Goal: Check status: Check status

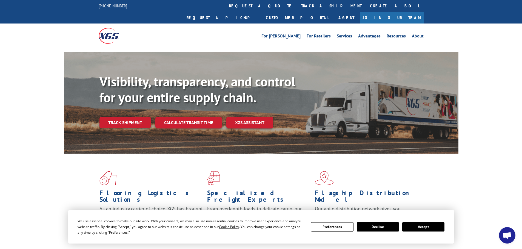
click at [405, 226] on button "Accept" at bounding box center [423, 227] width 42 height 9
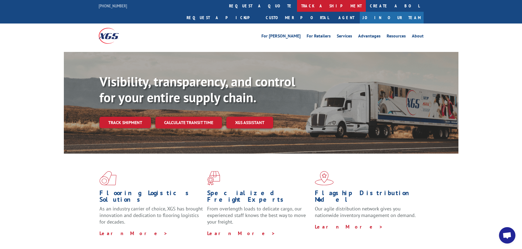
click at [297, 9] on link "track a shipment" at bounding box center [331, 6] width 69 height 12
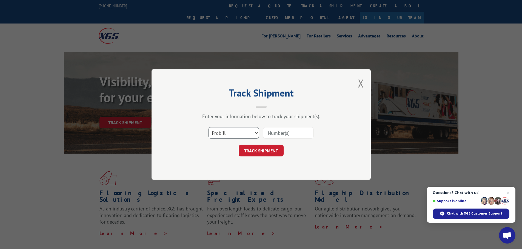
click at [226, 132] on select "Select category... Probill BOL PO" at bounding box center [233, 132] width 50 height 11
select select "bol"
click at [208, 127] on select "Select category... Probill BOL PO" at bounding box center [233, 132] width 50 height 11
click at [298, 114] on div "Enter your information below to track your shipment(s)." at bounding box center [261, 116] width 164 height 6
click at [300, 122] on div "Enter your information below to track your shipment(s). Select category... Prob…" at bounding box center [261, 134] width 164 height 43
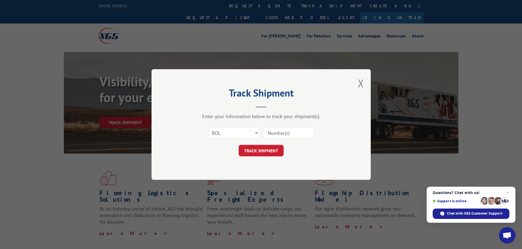
click at [299, 130] on input at bounding box center [288, 132] width 50 height 11
paste input "5428956"
type input "5428956"
click at [266, 145] on button "TRACK SHIPMENT" at bounding box center [260, 150] width 45 height 11
